Goal: Task Accomplishment & Management: Manage account settings

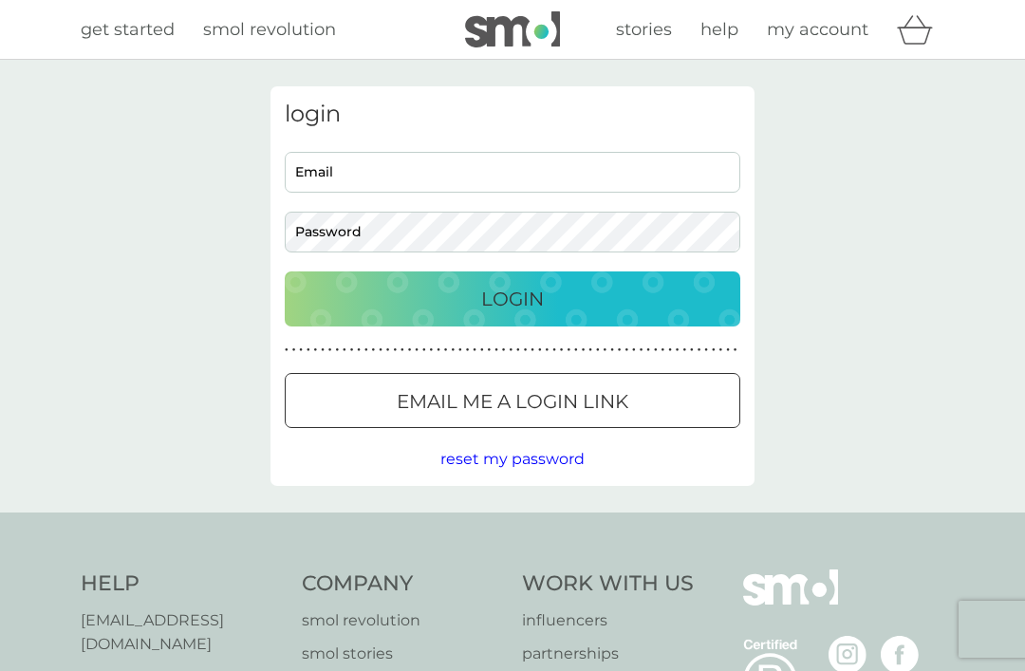
click at [533, 172] on input "Email" at bounding box center [513, 172] width 456 height 41
type input "linsmatt@btinternet.com"
click at [513, 298] on button "Login" at bounding box center [513, 299] width 456 height 55
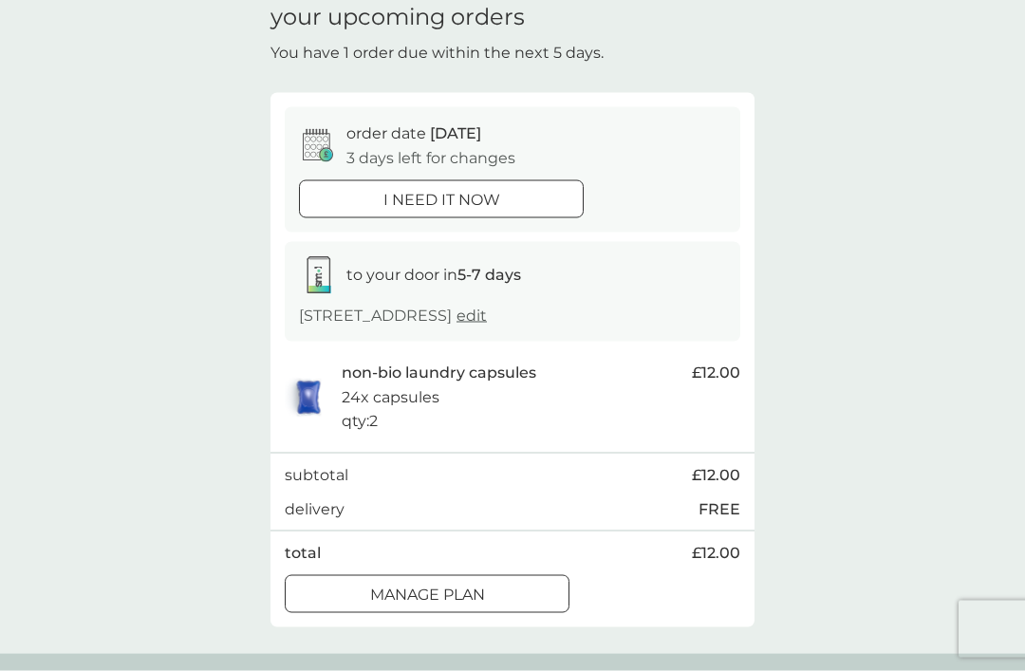
scroll to position [100, 0]
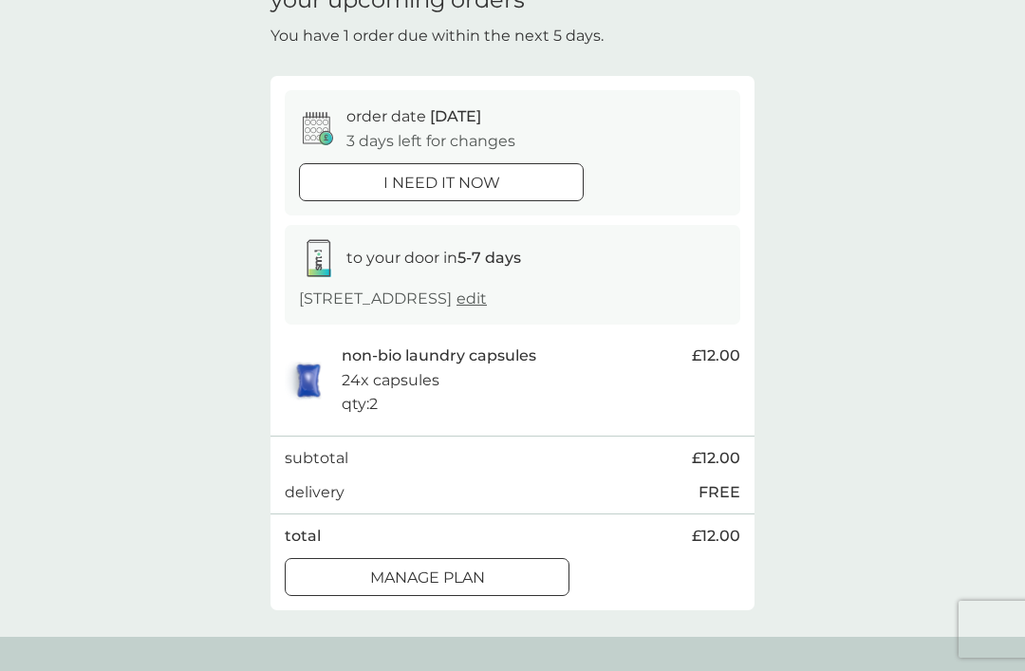
click at [500, 567] on div "Manage plan" at bounding box center [427, 578] width 283 height 25
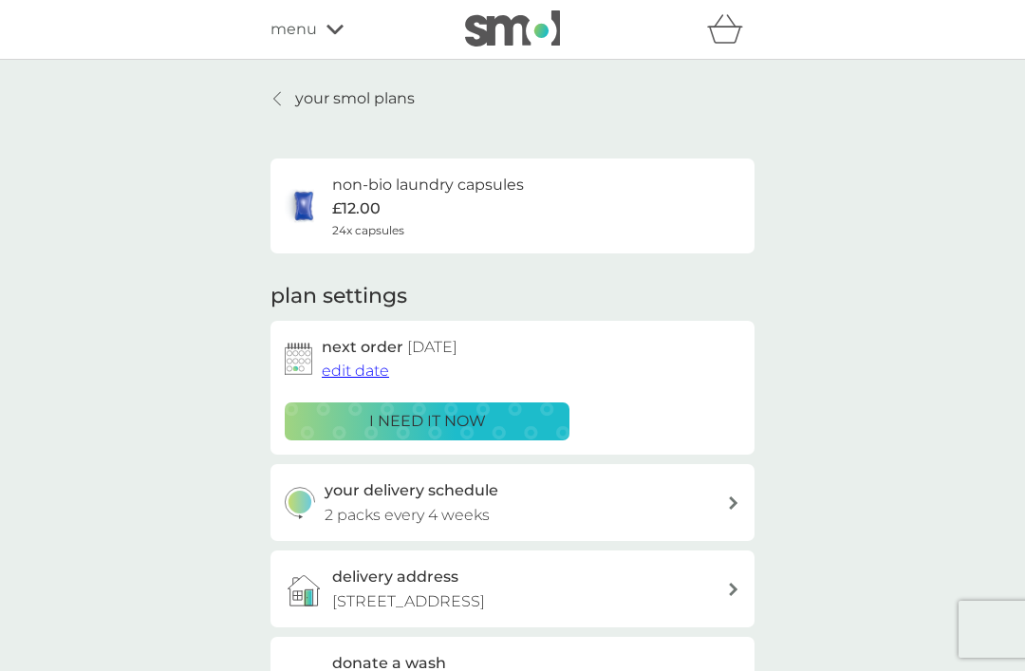
click at [358, 369] on span "edit date" at bounding box center [355, 371] width 67 height 18
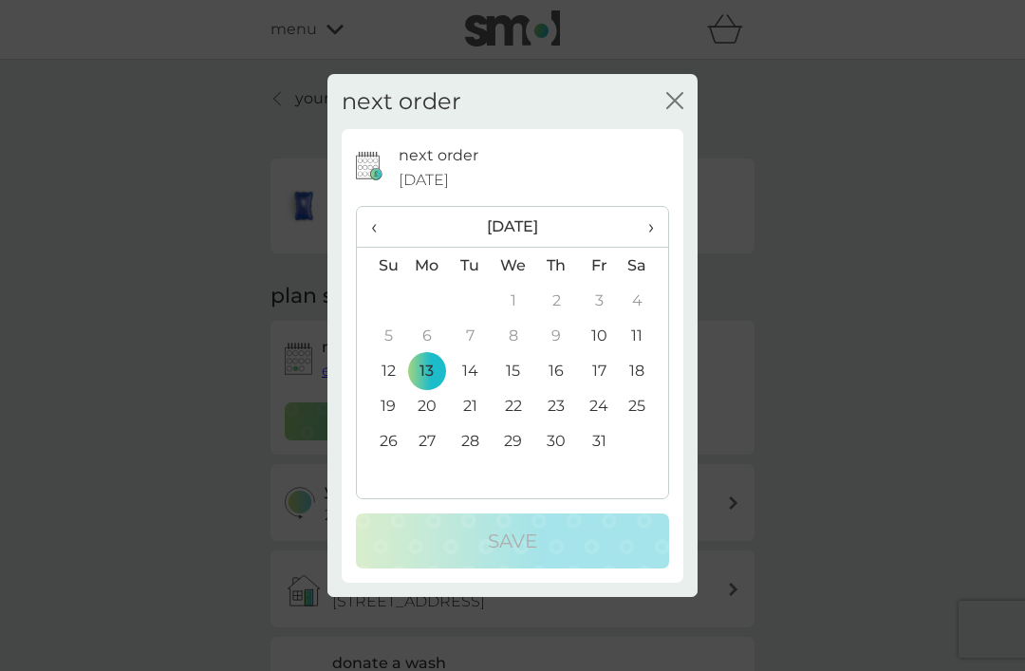
click at [649, 247] on span "›" at bounding box center [644, 227] width 19 height 40
click at [431, 353] on td "3" at bounding box center [427, 335] width 44 height 35
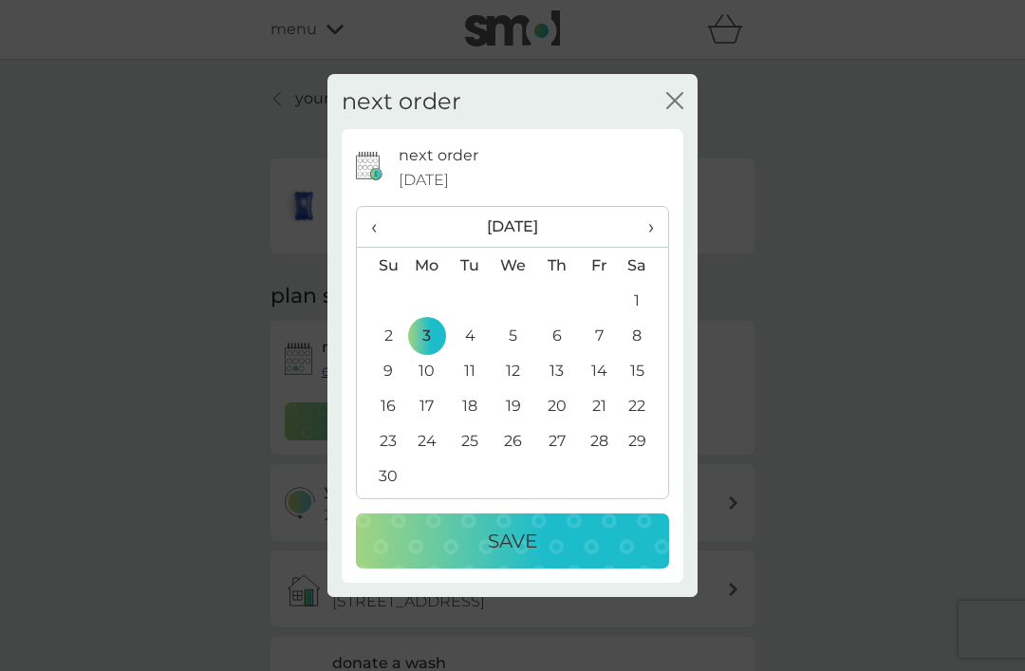
click at [533, 556] on p "Save" at bounding box center [512, 541] width 49 height 30
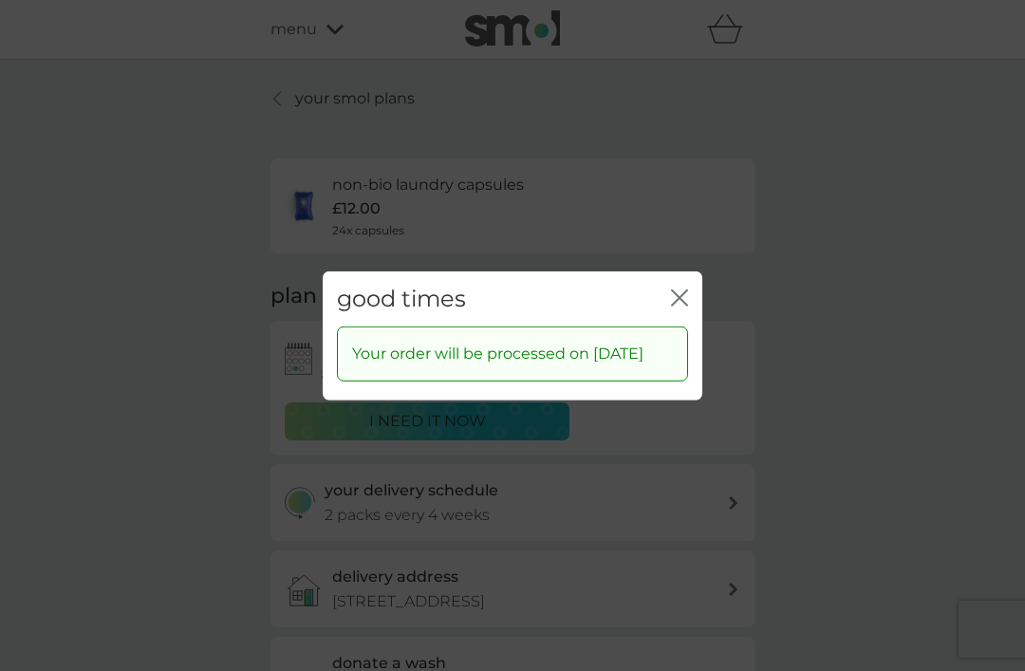
click at [683, 305] on icon "close" at bounding box center [684, 297] width 8 height 15
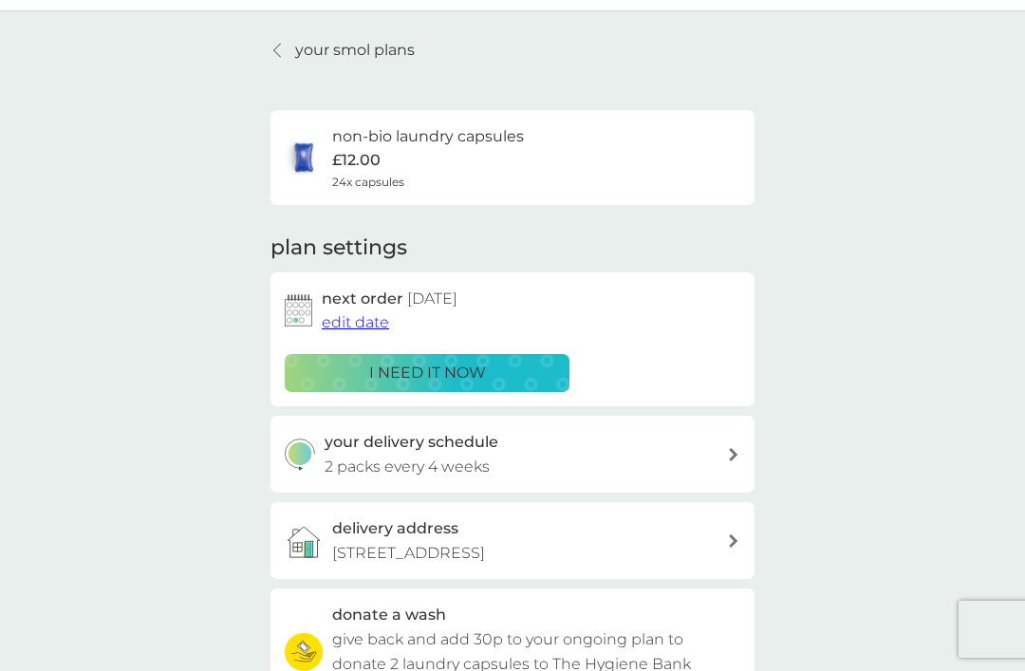
scroll to position [49, 0]
click at [385, 41] on p "your smol plans" at bounding box center [355, 49] width 120 height 25
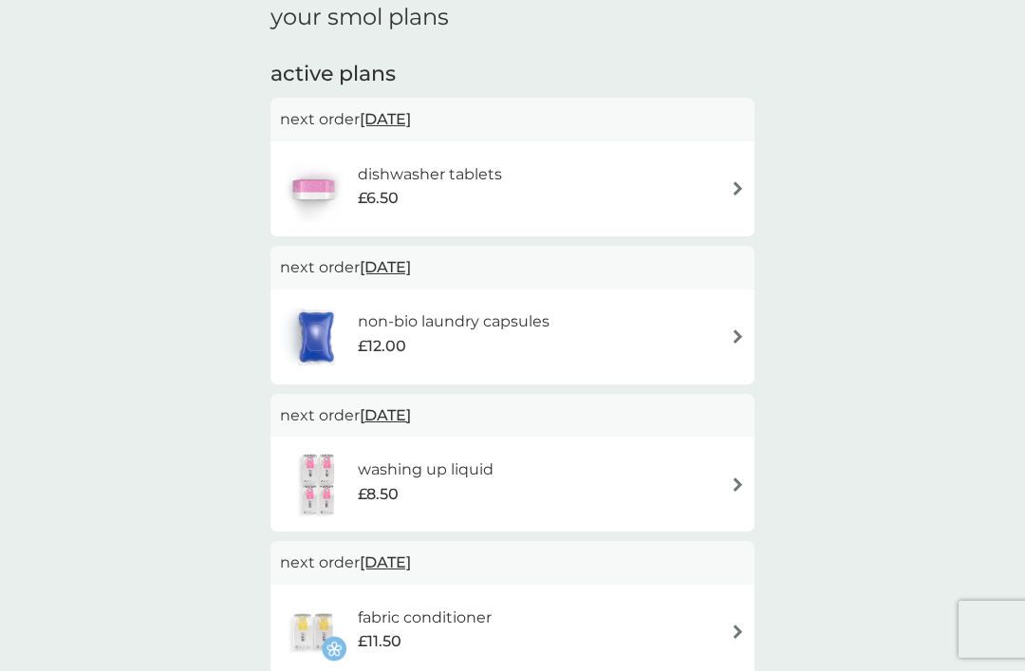
scroll to position [277, 0]
click at [724, 328] on div "non-bio laundry capsules £12.00" at bounding box center [512, 339] width 465 height 66
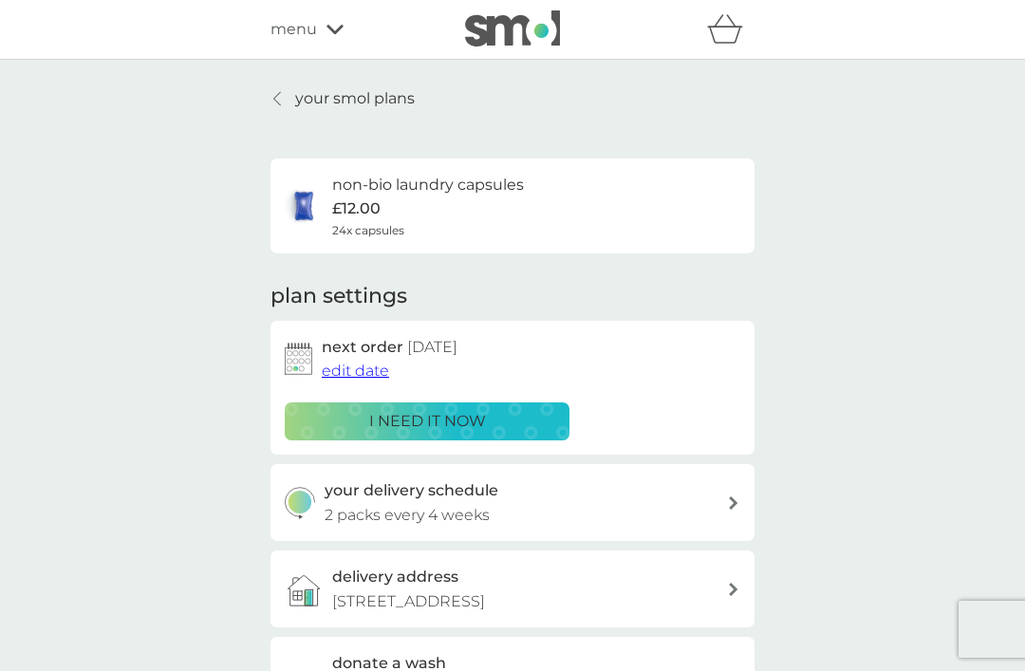
click at [364, 364] on span "edit date" at bounding box center [355, 371] width 67 height 18
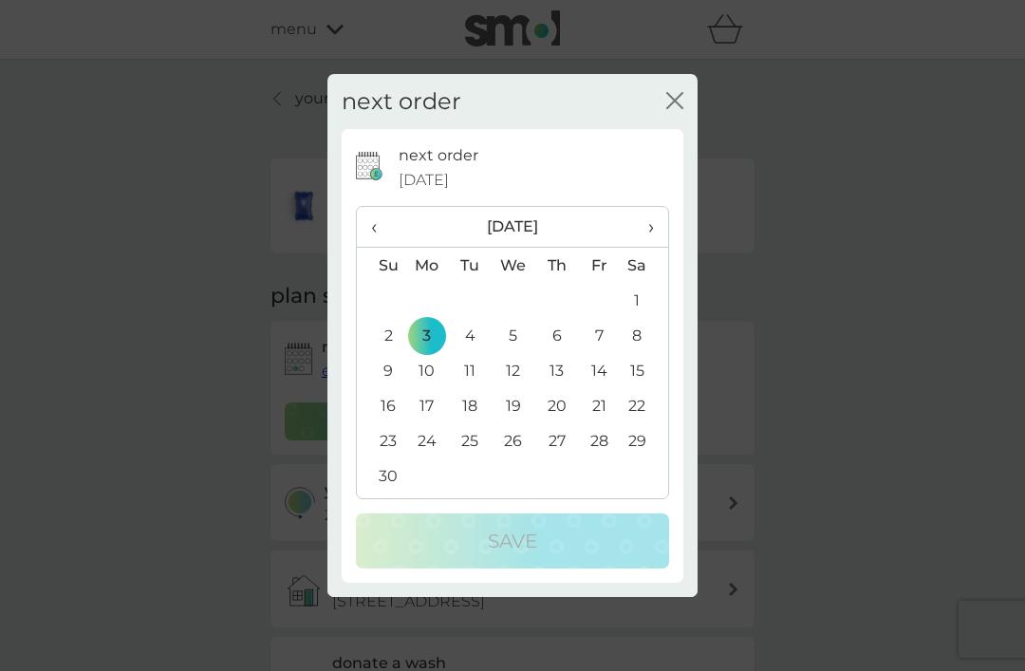
click at [641, 294] on td "1" at bounding box center [644, 300] width 47 height 35
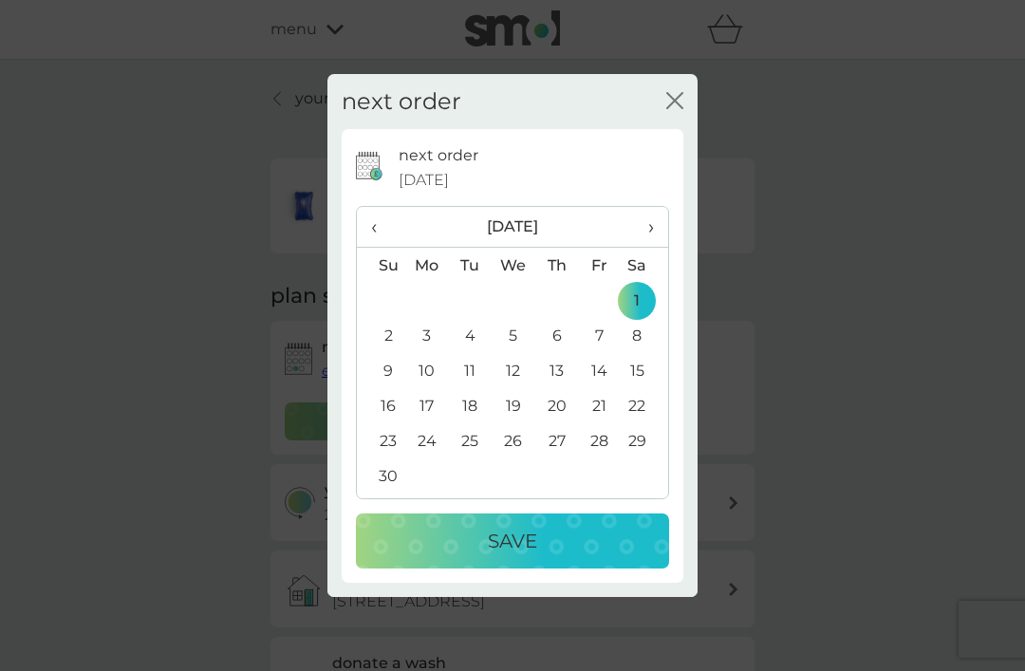
click at [524, 533] on p "Save" at bounding box center [512, 541] width 49 height 30
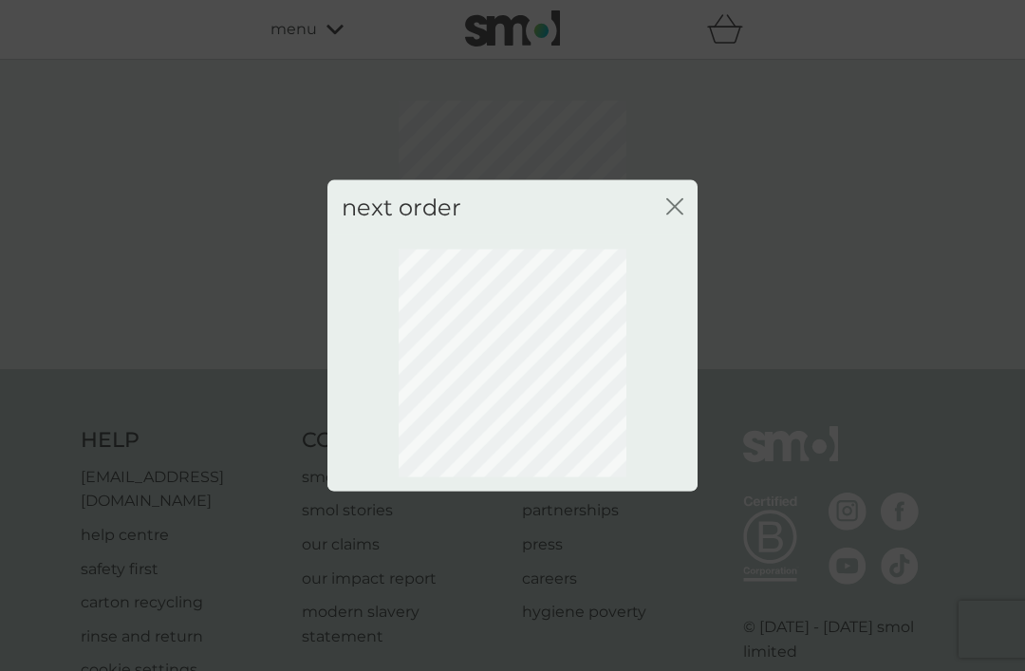
click at [669, 205] on icon "close" at bounding box center [674, 205] width 17 height 17
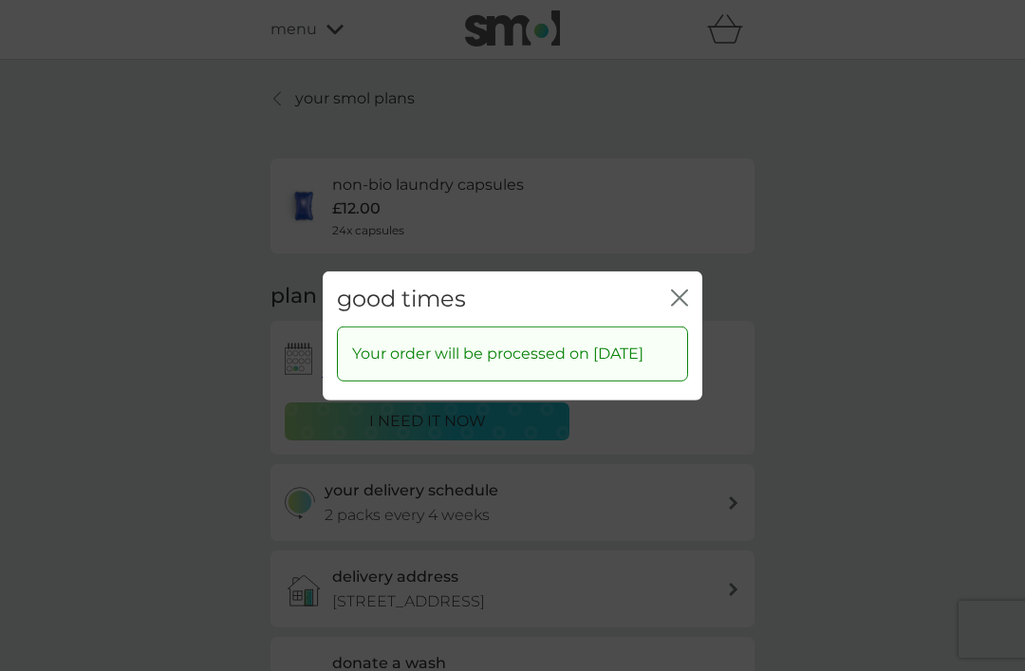
click at [674, 289] on icon "close" at bounding box center [679, 297] width 17 height 17
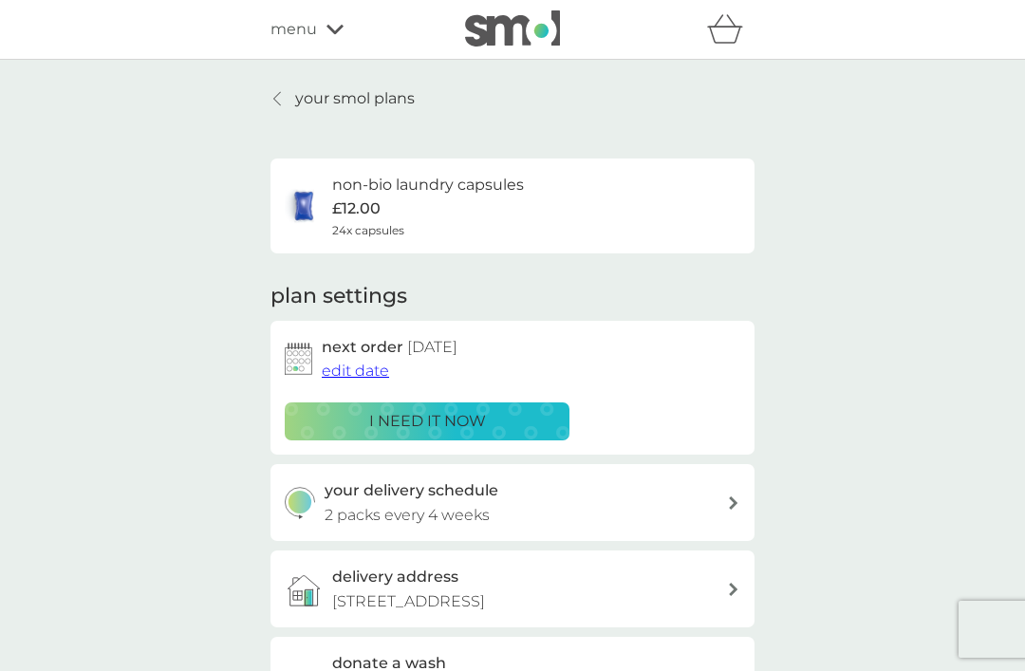
click at [294, 102] on link "your smol plans" at bounding box center [343, 98] width 144 height 25
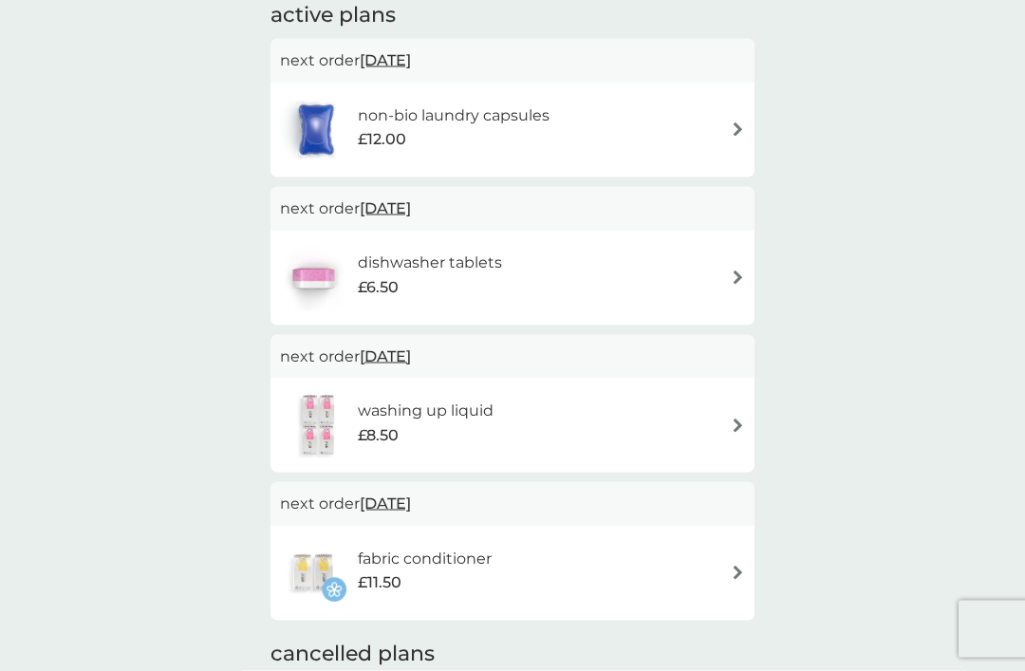
scroll to position [377, 0]
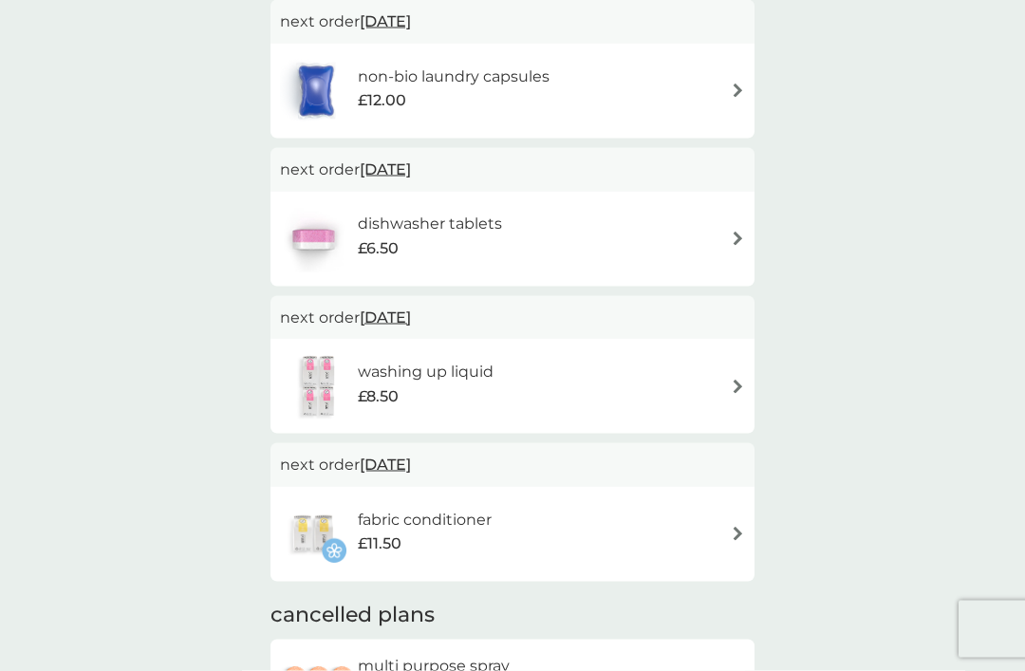
click at [732, 382] on img at bounding box center [738, 387] width 14 height 14
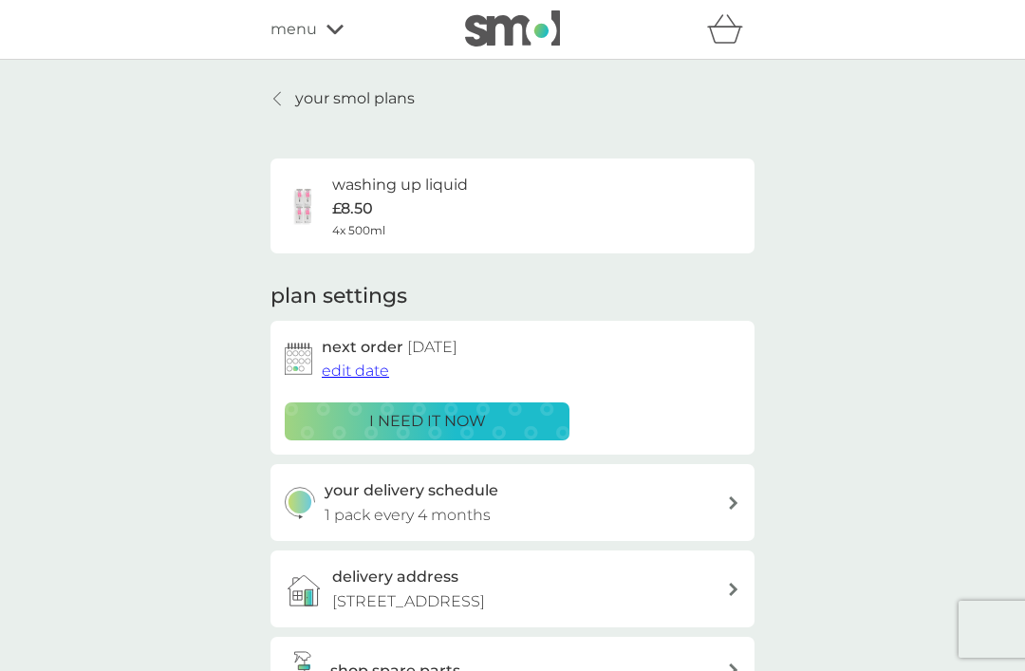
click at [367, 362] on span "edit date" at bounding box center [355, 371] width 67 height 18
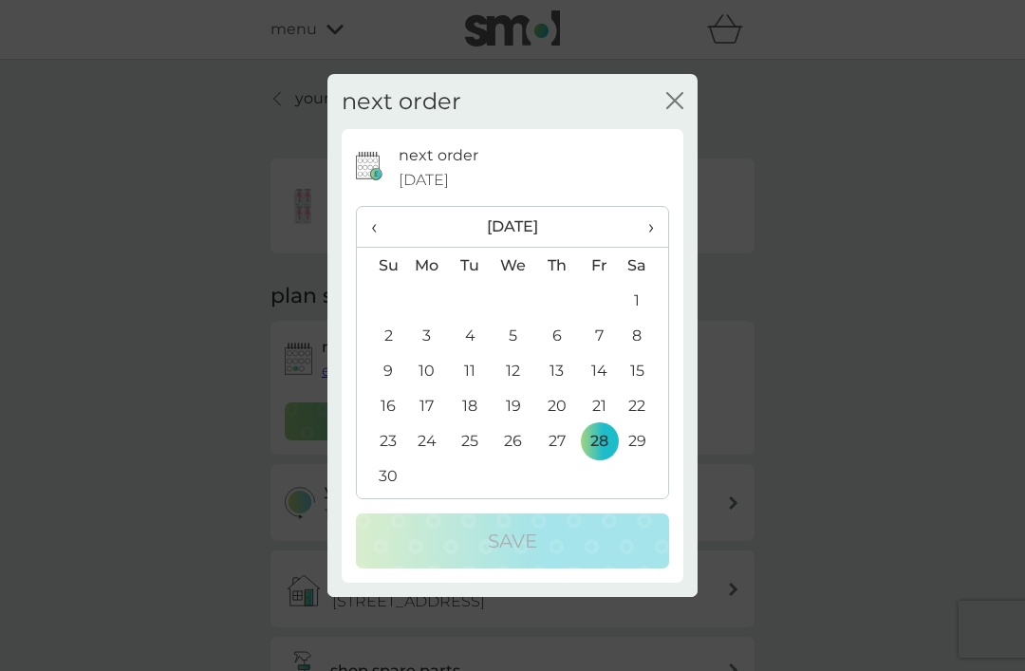
click at [645, 318] on td "1" at bounding box center [644, 300] width 47 height 35
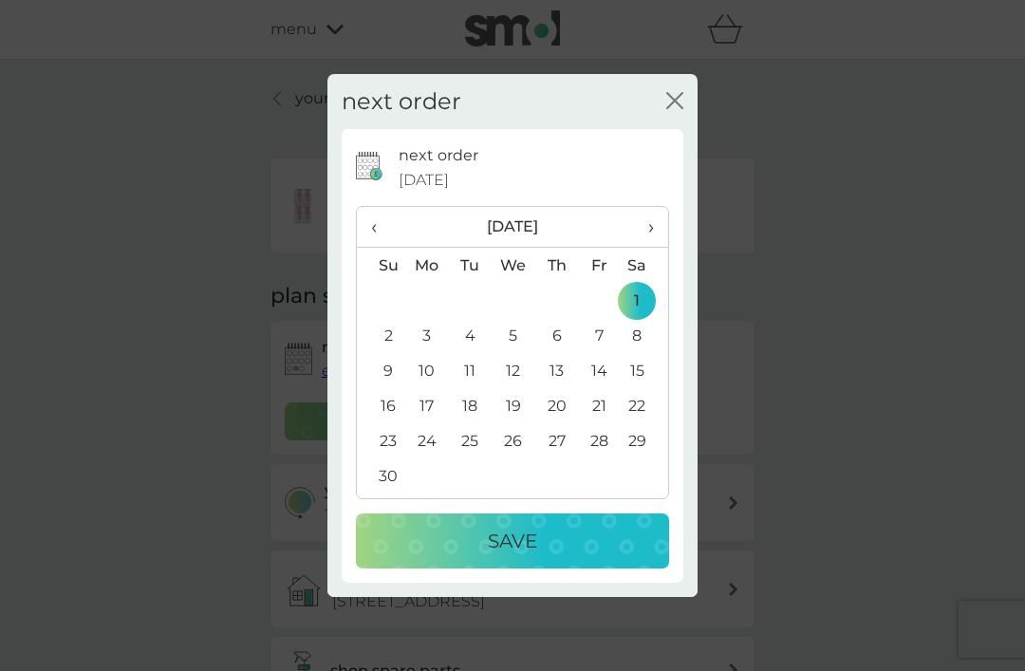
click at [530, 556] on p "Save" at bounding box center [512, 541] width 49 height 30
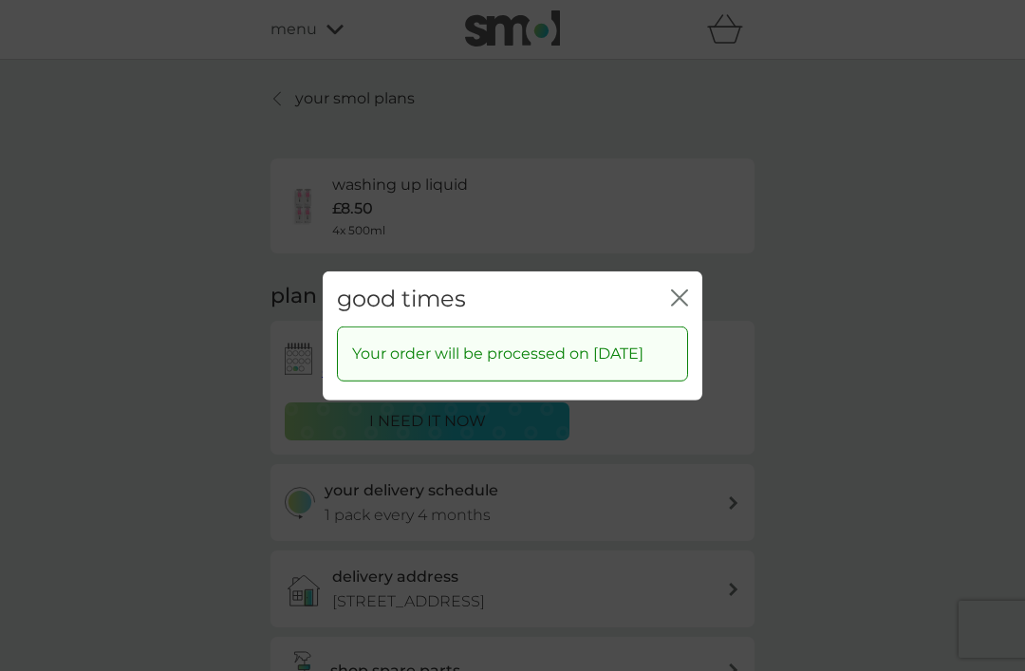
click at [672, 306] on icon "close" at bounding box center [679, 297] width 17 height 17
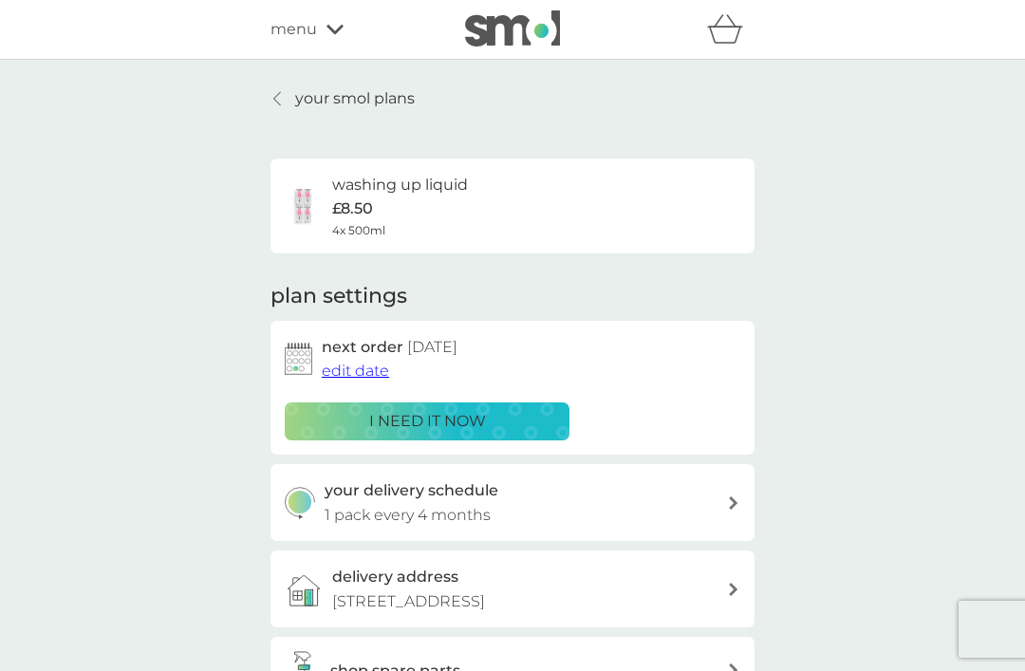
click at [336, 97] on p "your smol plans" at bounding box center [355, 98] width 120 height 25
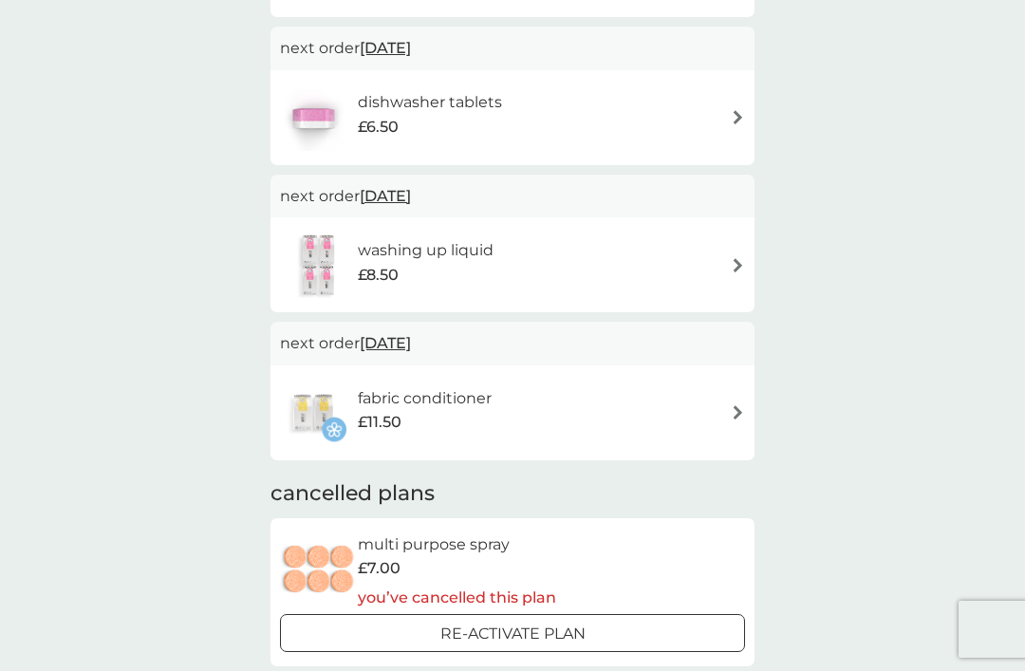
scroll to position [496, 0]
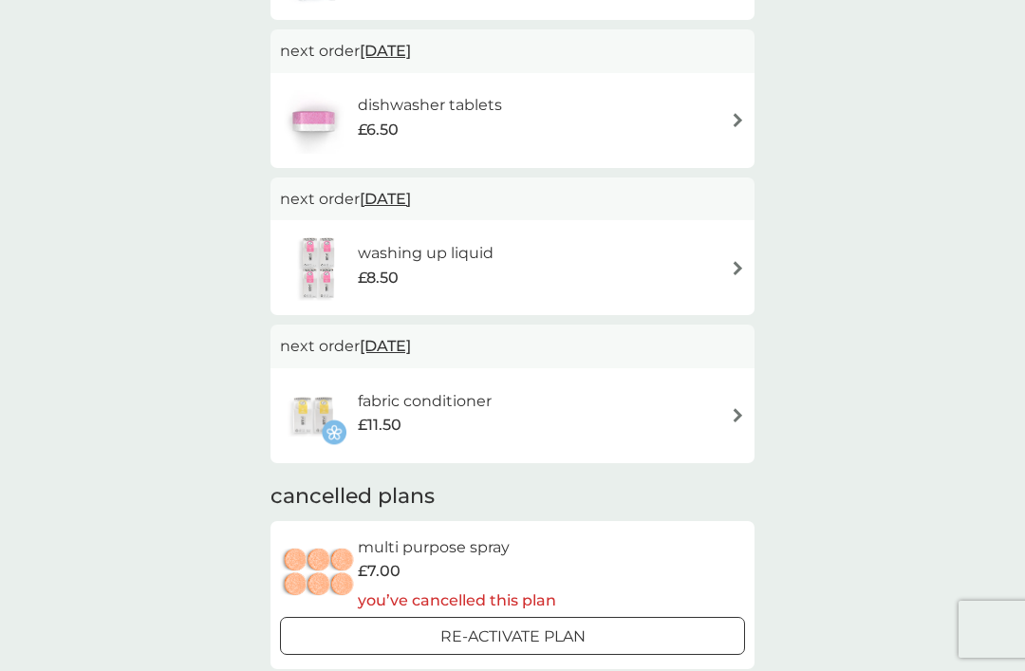
click at [733, 408] on img at bounding box center [738, 415] width 14 height 14
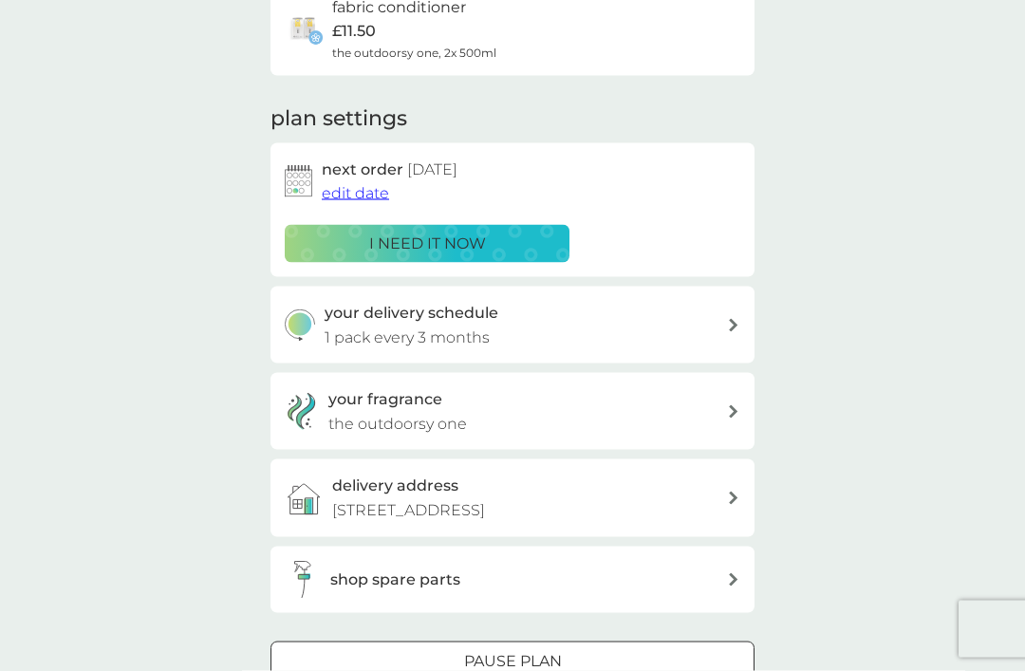
scroll to position [157, 0]
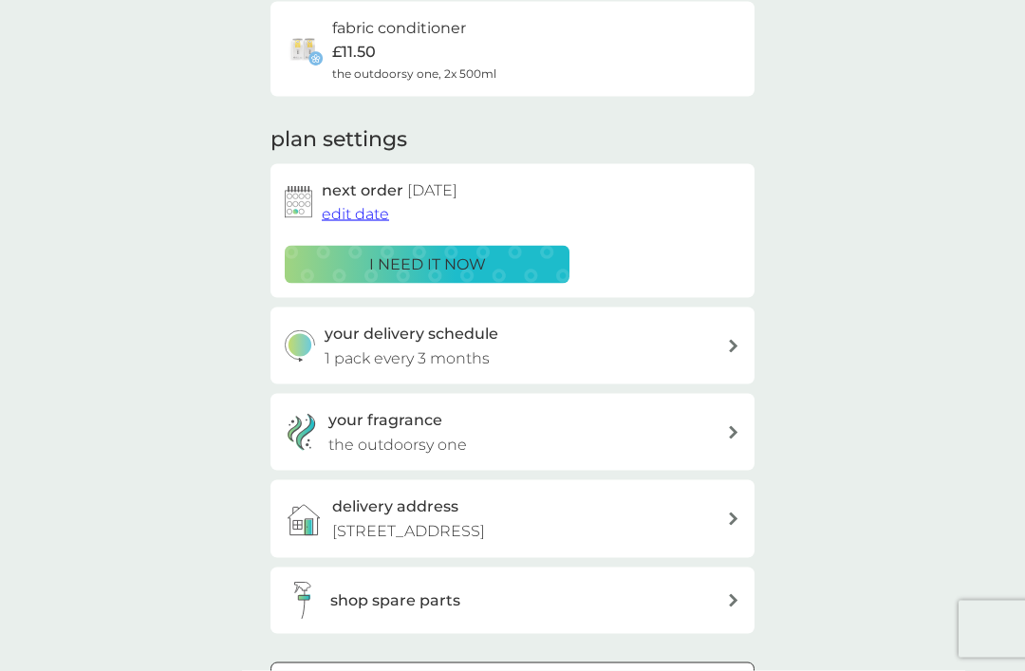
click at [361, 206] on span "edit date" at bounding box center [355, 214] width 67 height 18
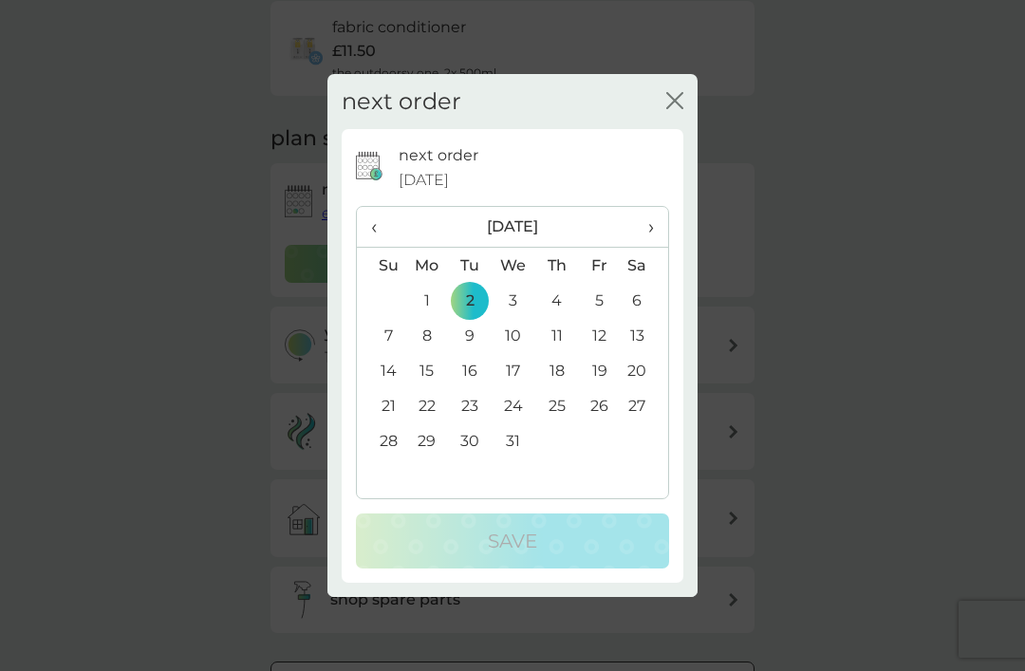
click at [370, 226] on th "‹" at bounding box center [381, 227] width 48 height 41
click at [636, 296] on td "1" at bounding box center [644, 300] width 47 height 35
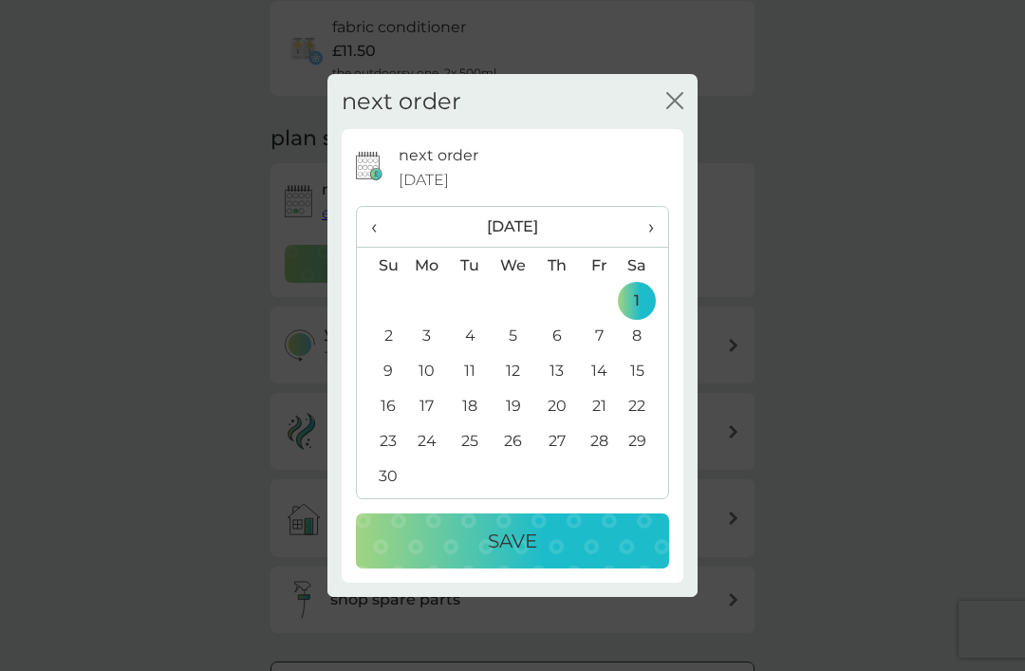
click at [546, 528] on div "Save" at bounding box center [512, 541] width 275 height 30
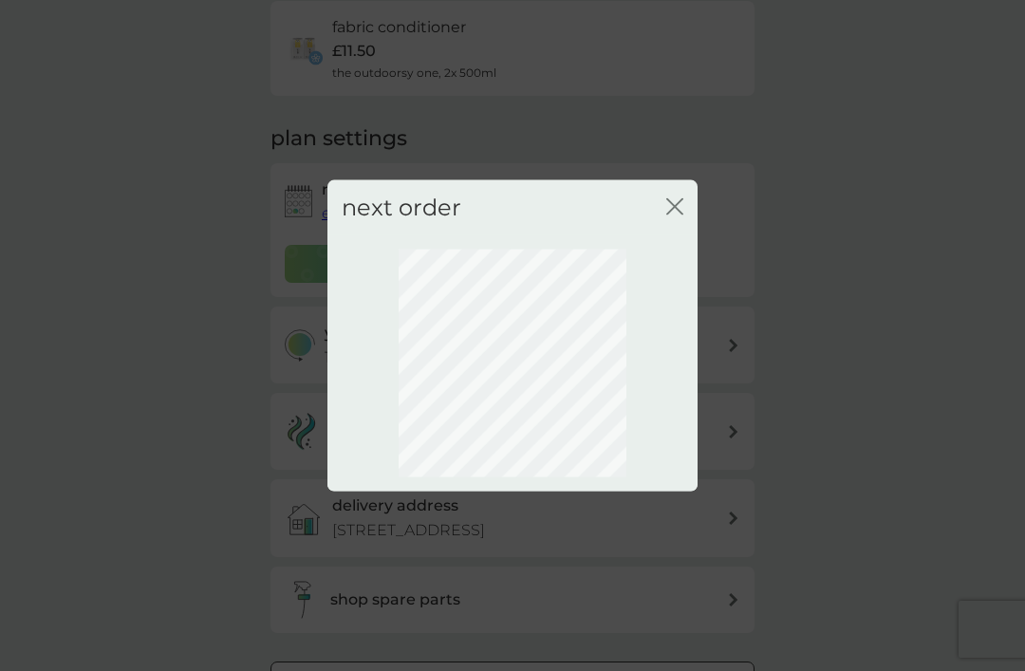
scroll to position [123, 0]
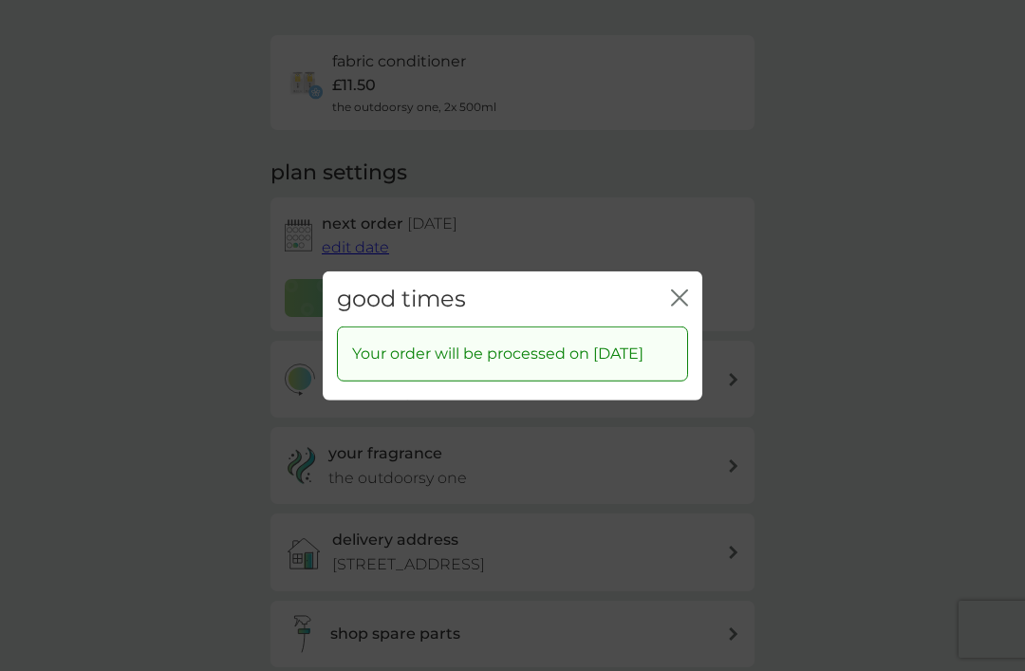
click at [675, 290] on icon "close" at bounding box center [679, 297] width 17 height 17
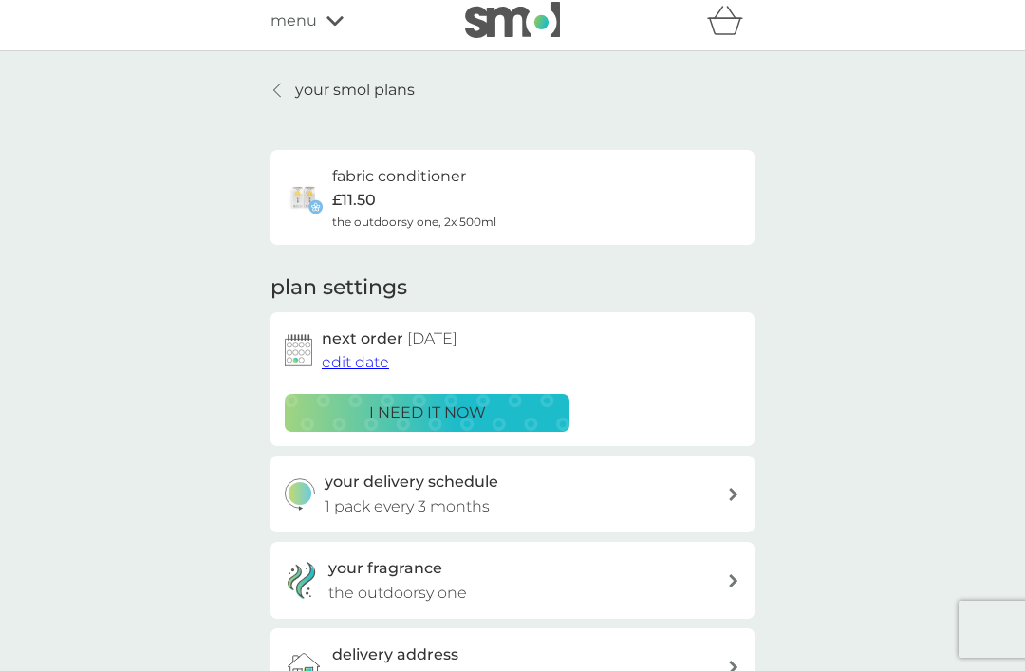
scroll to position [0, 0]
